Goal: Check status: Check status

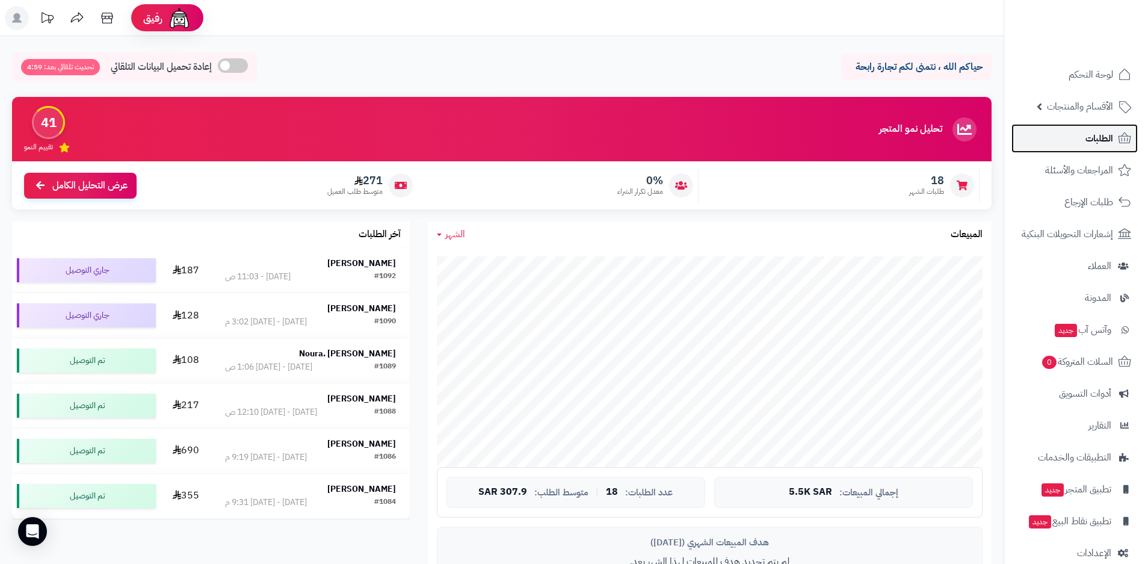
click at [1098, 143] on span "الطلبات" at bounding box center [1099, 138] width 28 height 17
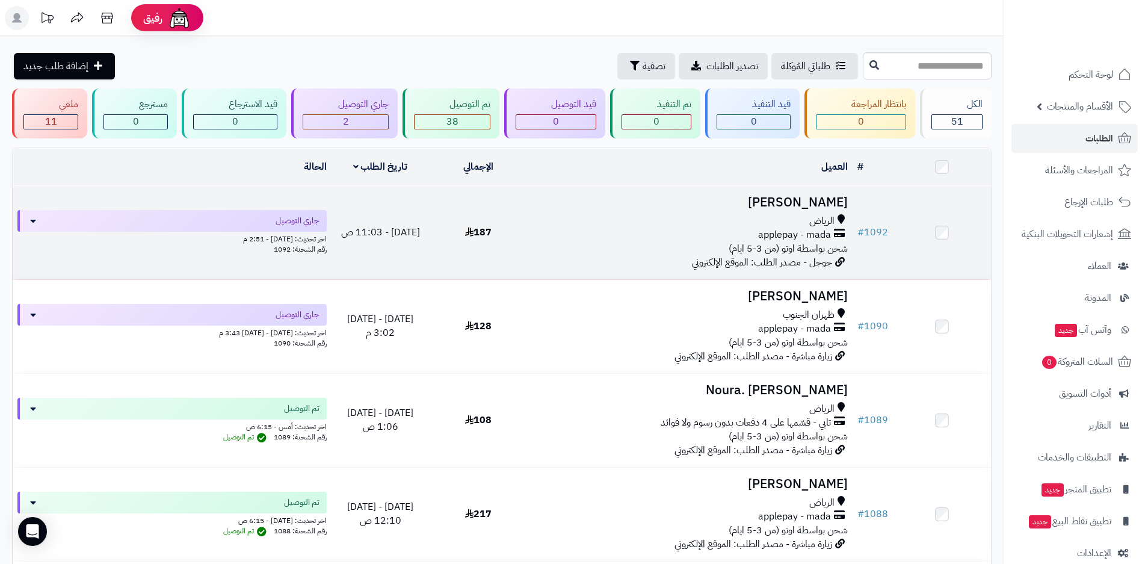
click at [709, 231] on div "applepay - mada" at bounding box center [690, 235] width 316 height 14
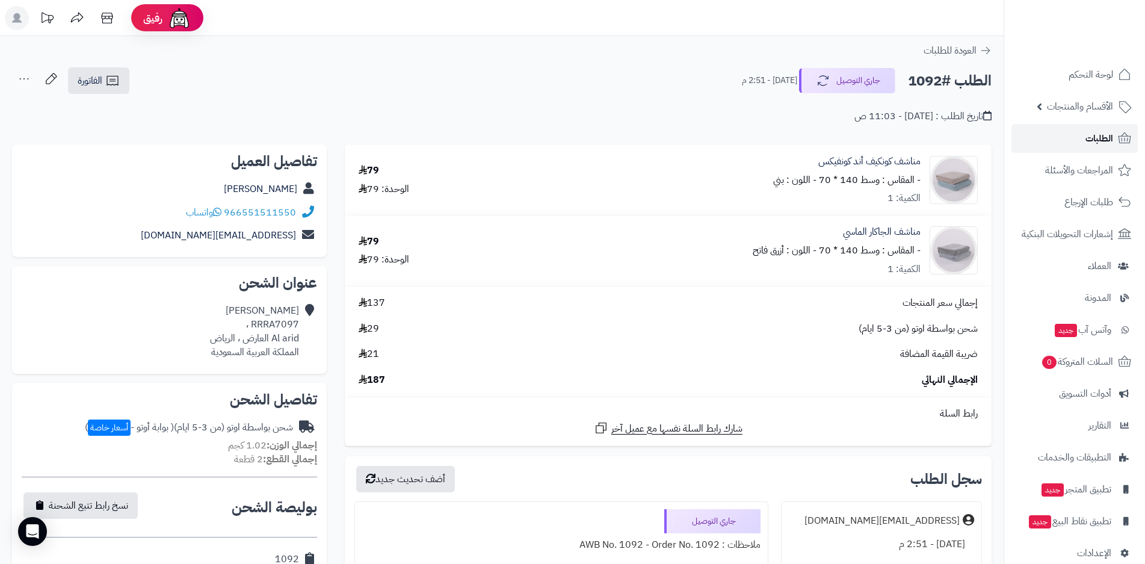
click at [1090, 139] on span "الطلبات" at bounding box center [1099, 138] width 28 height 17
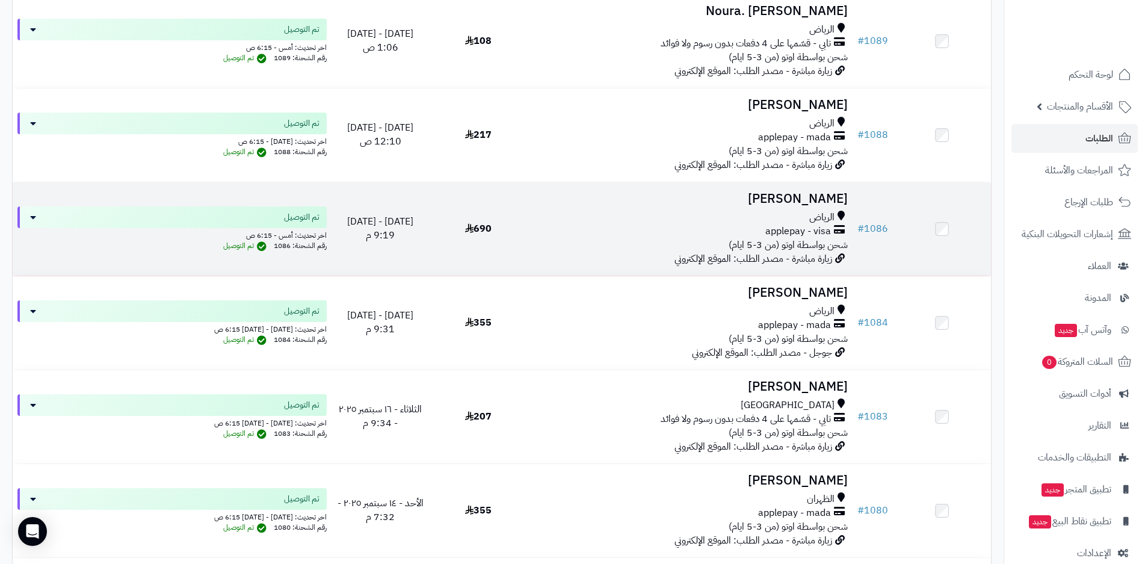
scroll to position [421, 0]
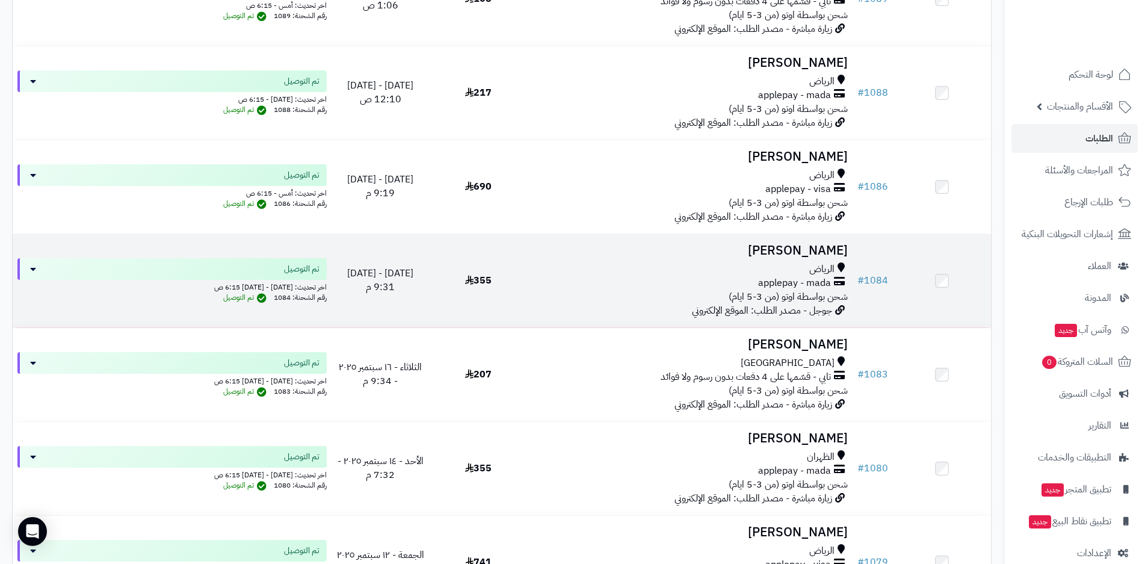
click at [732, 285] on div "applepay - mada" at bounding box center [690, 283] width 316 height 14
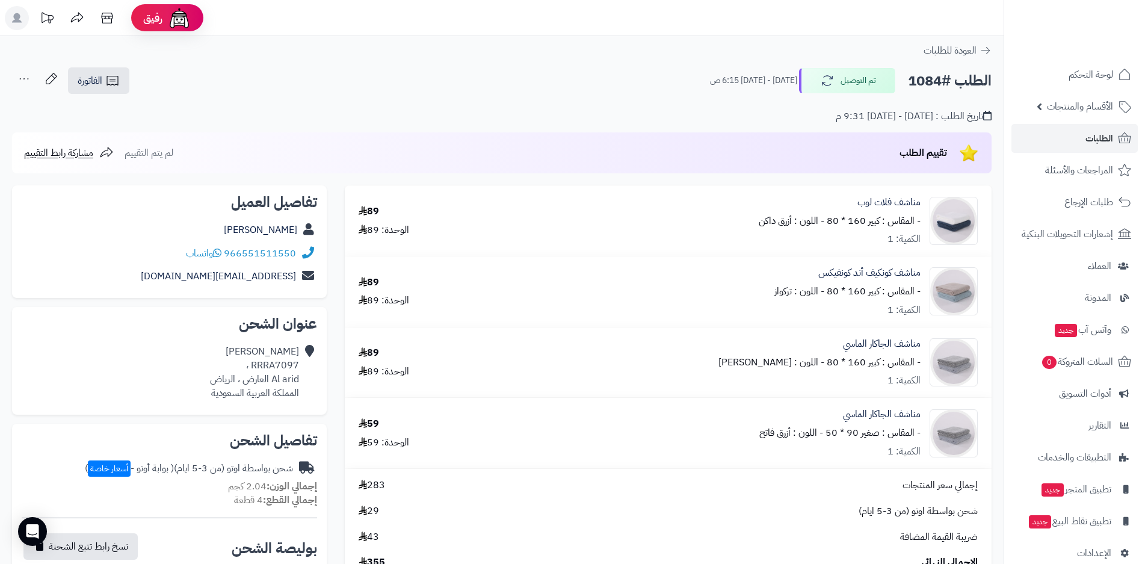
scroll to position [60, 0]
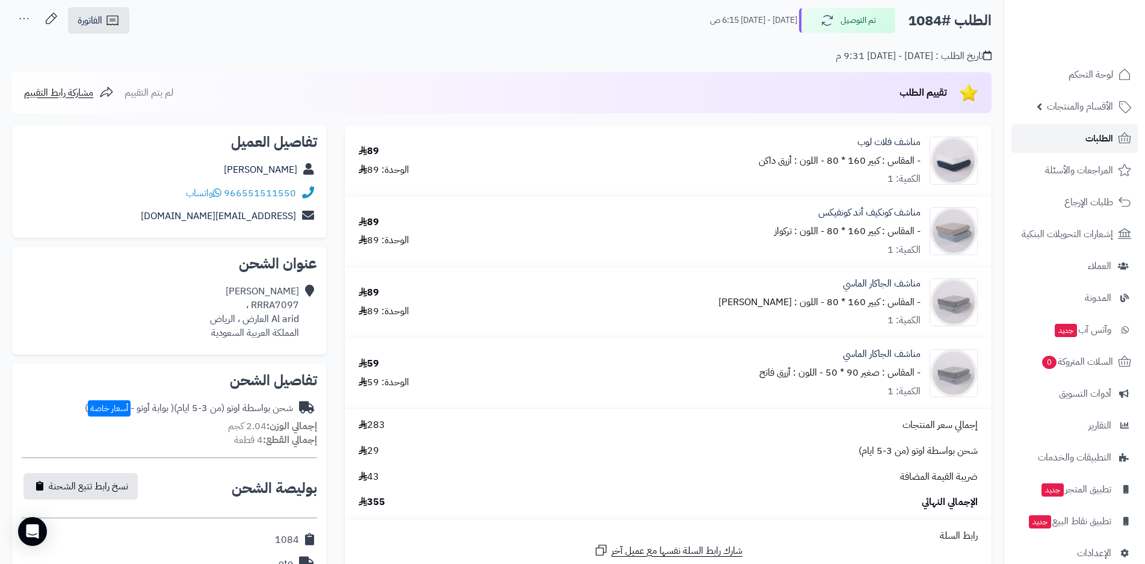
click at [1104, 140] on span "الطلبات" at bounding box center [1099, 138] width 28 height 17
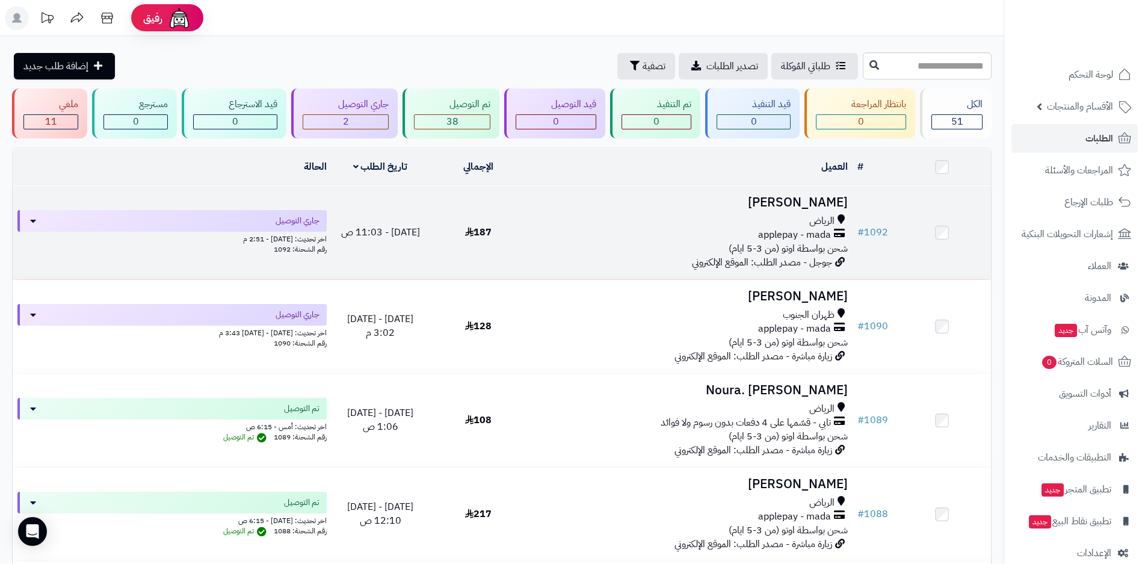
click at [785, 238] on span "applepay - mada" at bounding box center [794, 235] width 73 height 14
